Goal: Task Accomplishment & Management: Complete application form

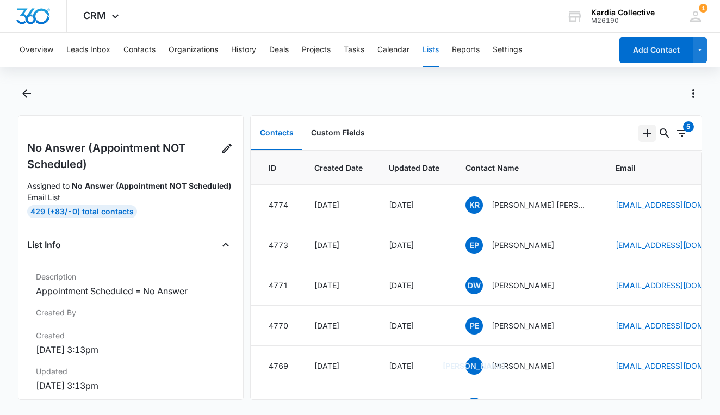
click at [646, 133] on icon "Add" at bounding box center [647, 133] width 8 height 8
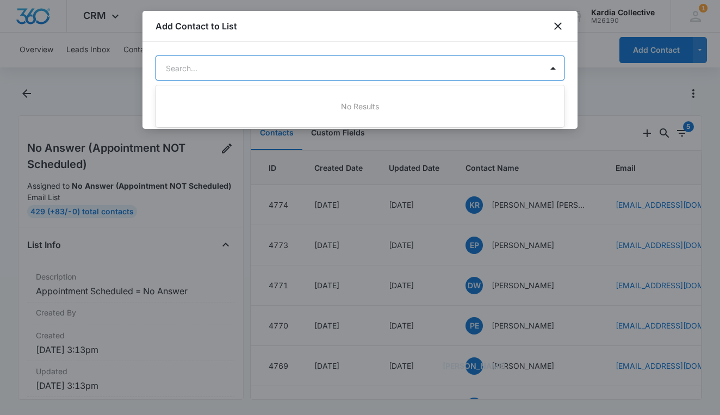
click at [445, 75] on body "CRM Apps Reputation Websites Forms CRM Email Social Content Ads Intelligence Fi…" at bounding box center [360, 207] width 720 height 415
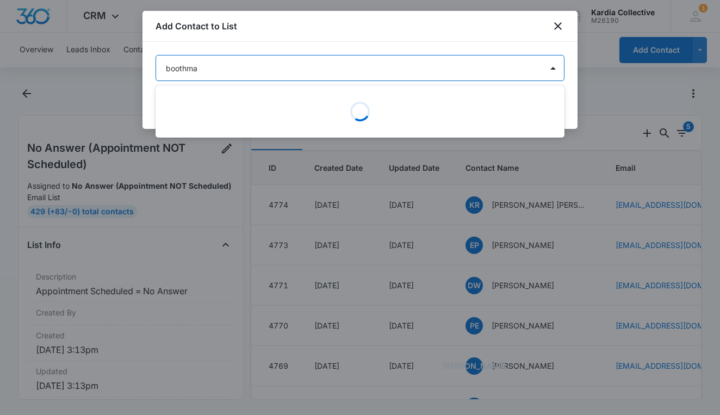
type input "[PERSON_NAME]"
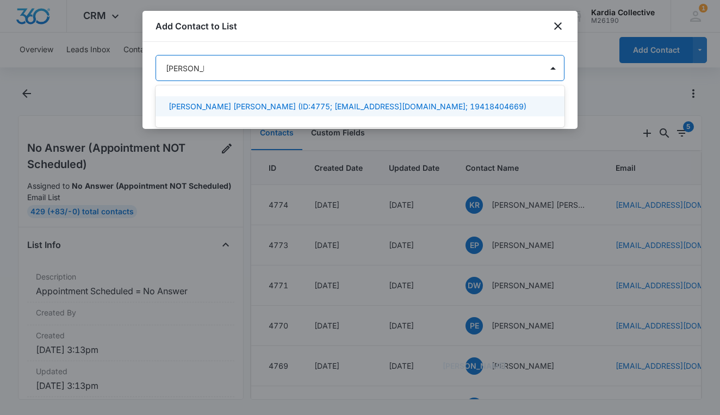
click at [291, 107] on p "[PERSON_NAME] [PERSON_NAME] (ID:4775; [EMAIL_ADDRESS][DOMAIN_NAME]; 19418404669)" at bounding box center [348, 106] width 358 height 11
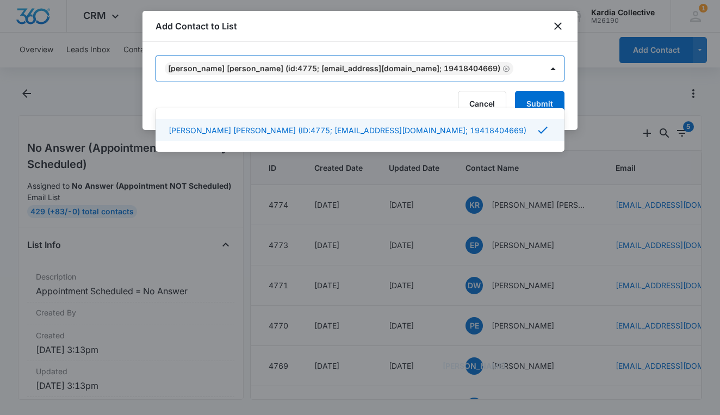
click at [604, 47] on div at bounding box center [360, 207] width 720 height 415
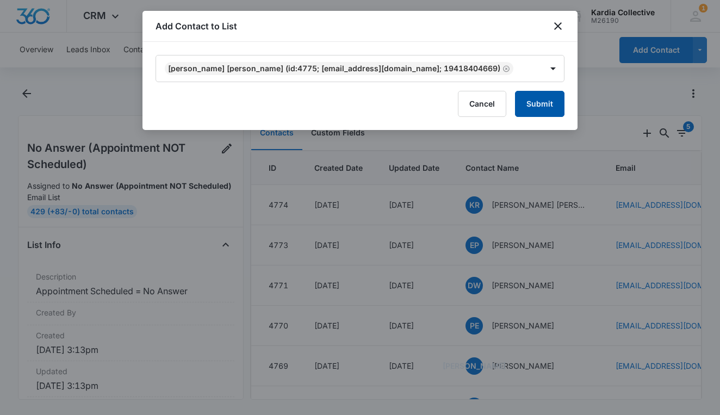
click at [540, 117] on button "Submit" at bounding box center [539, 104] width 49 height 26
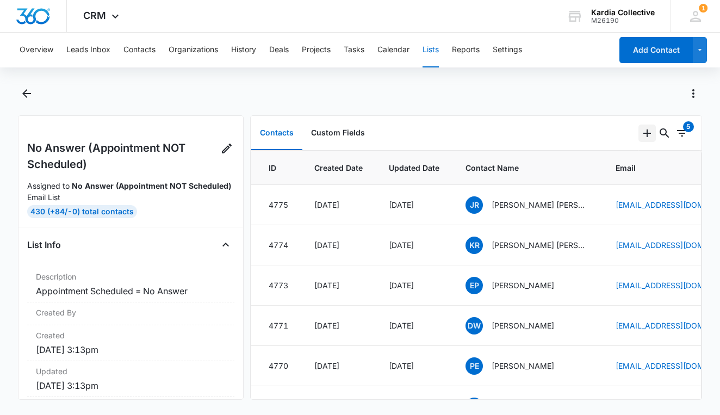
click at [649, 132] on icon "Add" at bounding box center [647, 133] width 13 height 13
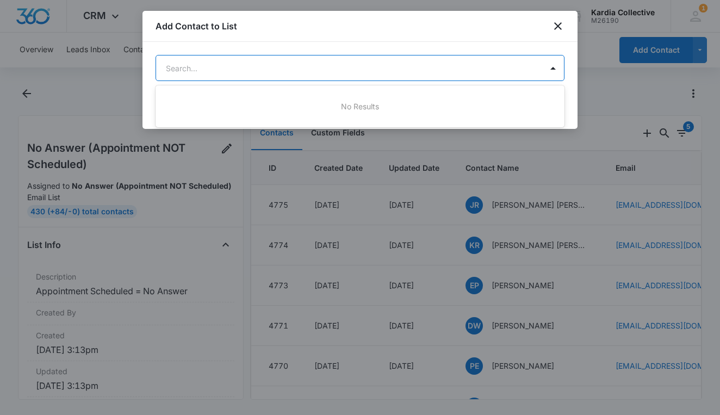
click at [488, 64] on body "CRM Apps Reputation Websites Forms CRM Email Social Content Ads Intelligence Fi…" at bounding box center [360, 207] width 720 height 415
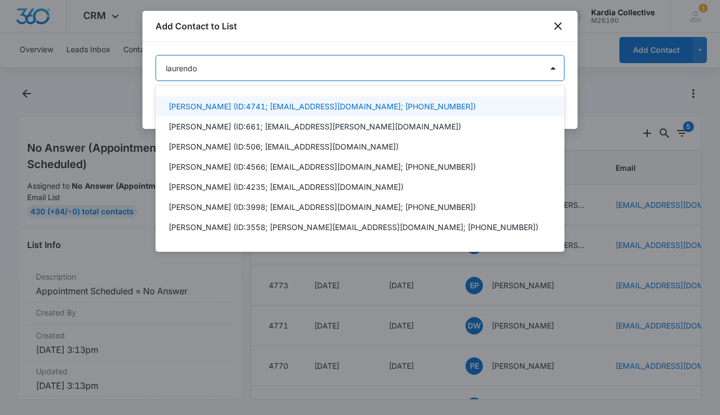
type input "laurendod"
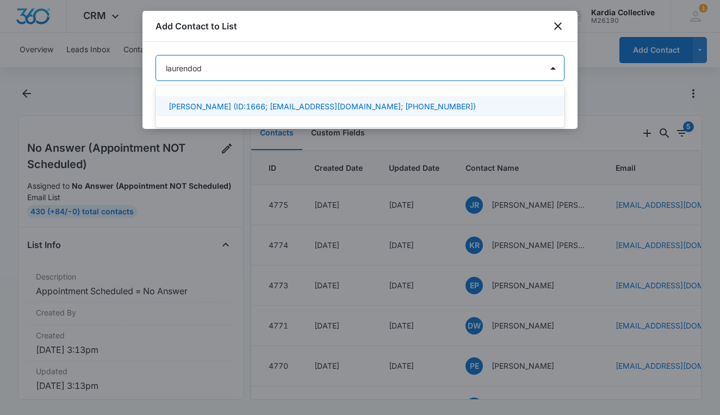
click at [396, 107] on p "[PERSON_NAME] (ID:1666; [EMAIL_ADDRESS][DOMAIN_NAME]; [PHONE_NUMBER])" at bounding box center [322, 106] width 307 height 11
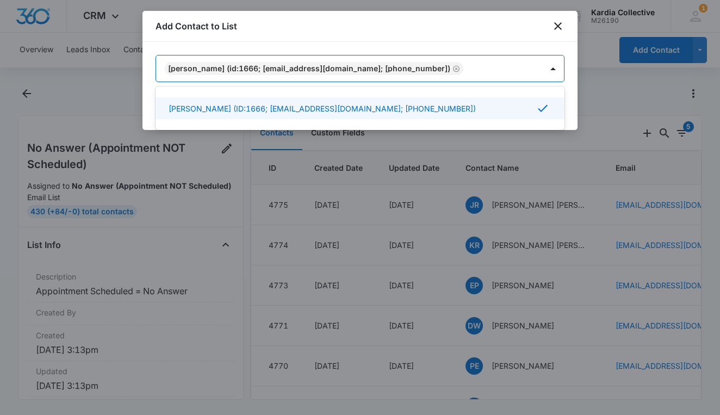
click at [601, 47] on div at bounding box center [360, 207] width 720 height 415
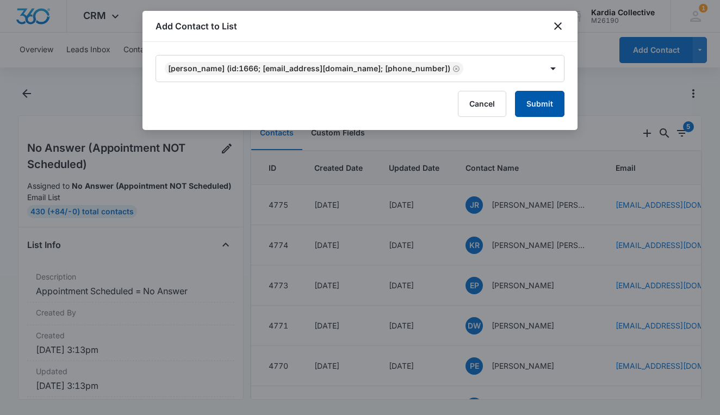
click at [539, 109] on button "Submit" at bounding box center [539, 104] width 49 height 26
